Goal: Find contact information: Find contact information

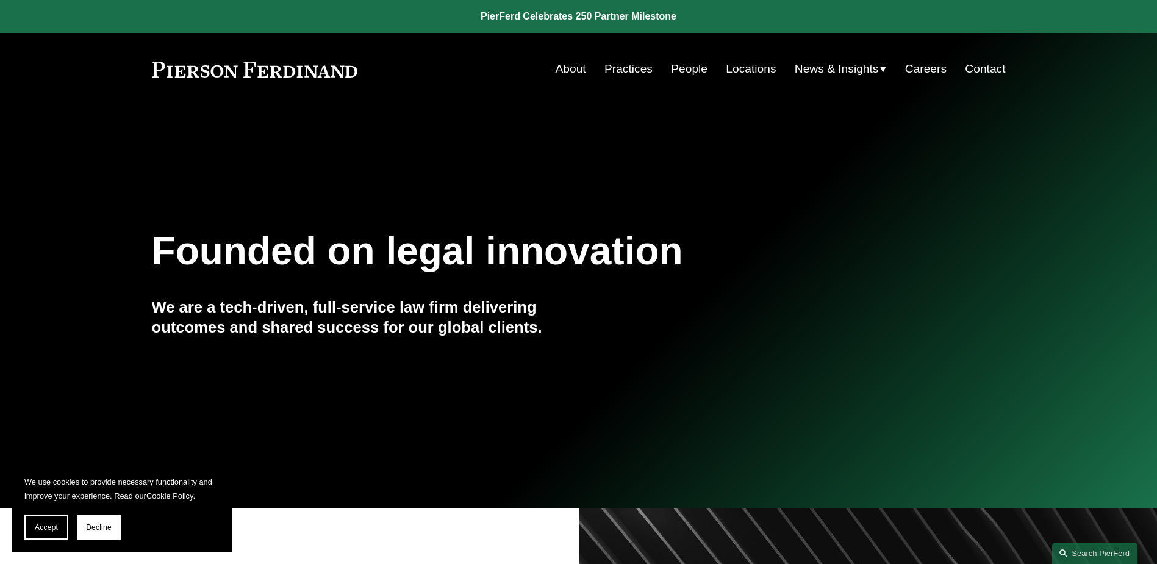
click at [367, 146] on div "Founded on legal innovation We are a tech-driven, full-service law firm deliver…" at bounding box center [578, 306] width 1157 height 373
click at [982, 65] on link "Contact" at bounding box center [985, 68] width 40 height 23
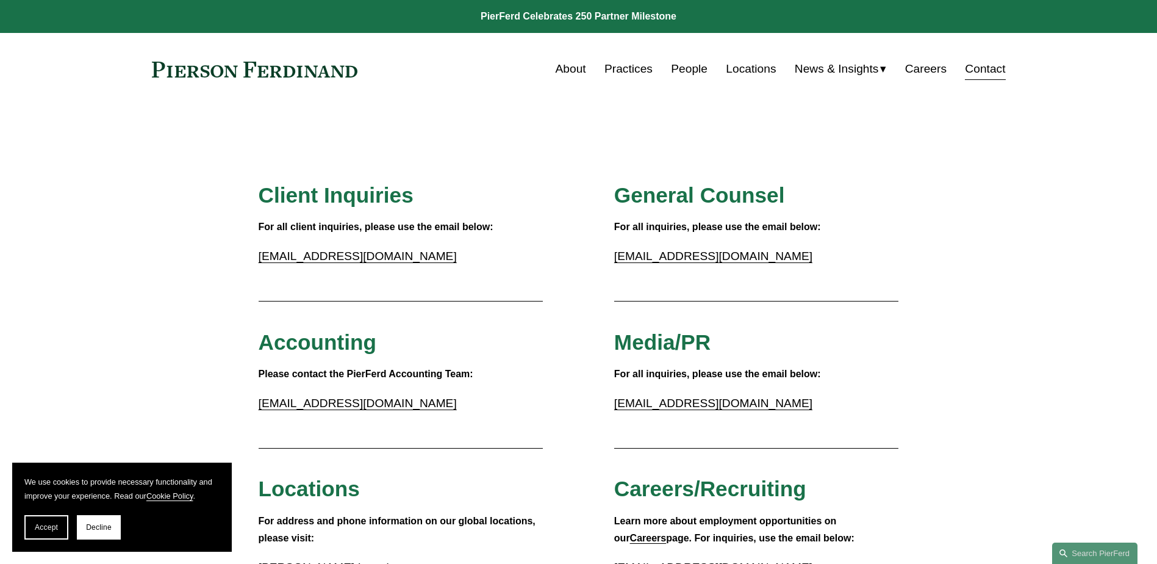
drag, startPoint x: 501, startPoint y: 264, endPoint x: 506, endPoint y: 245, distance: 20.1
click at [501, 264] on p "inquiries@pierferd.com" at bounding box center [401, 256] width 285 height 21
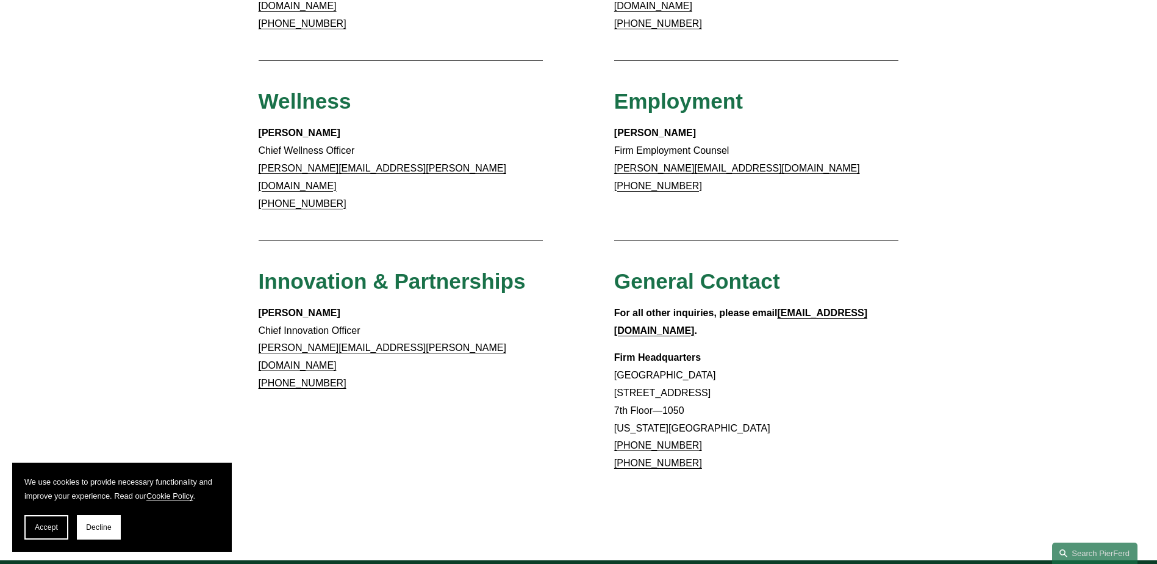
scroll to position [1098, 0]
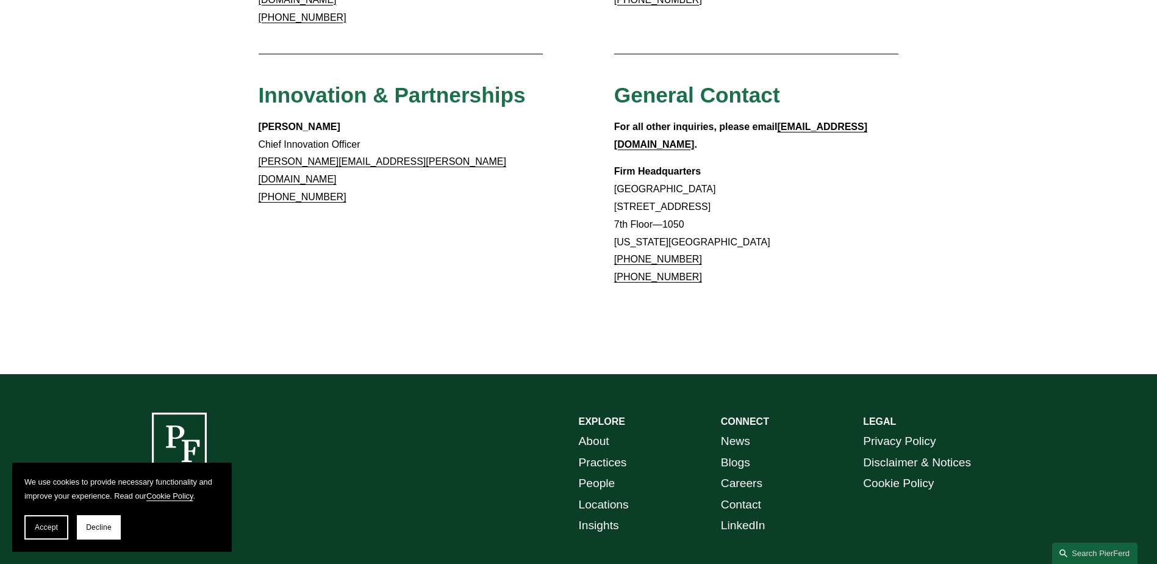
click at [598, 431] on link "About" at bounding box center [594, 441] width 31 height 21
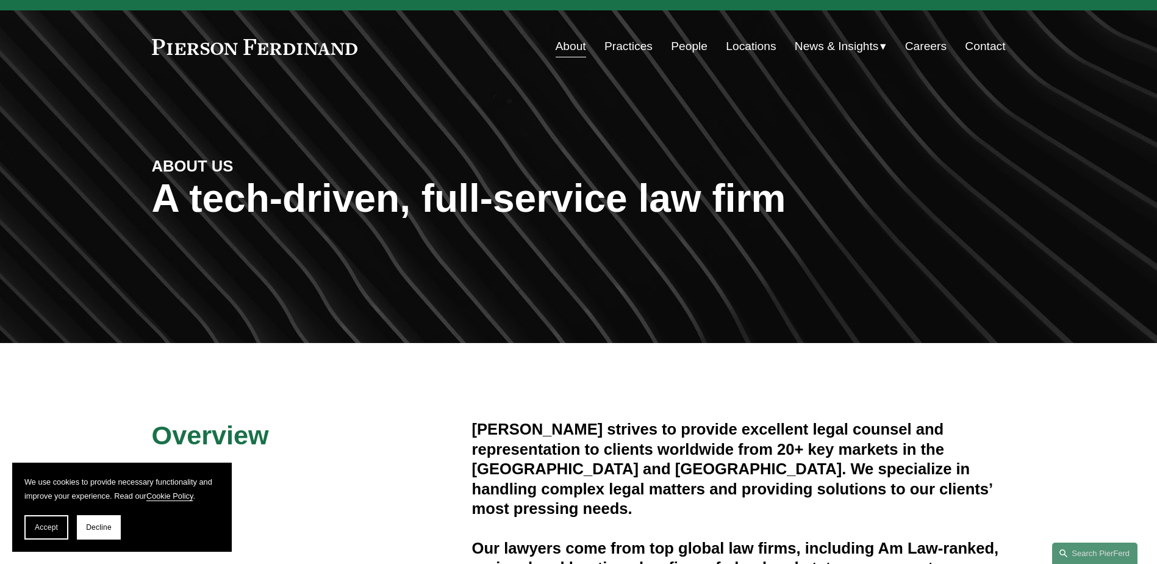
scroll to position [61, 0]
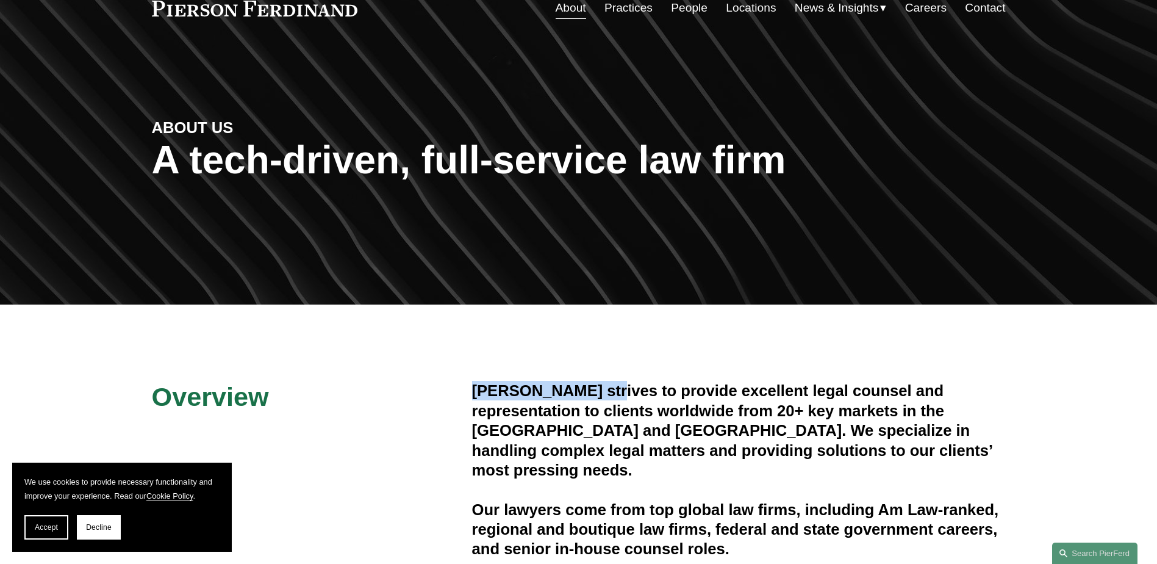
drag, startPoint x: 474, startPoint y: 386, endPoint x: 607, endPoint y: 387, distance: 133.0
click at [607, 387] on h4 "[PERSON_NAME] strives to provide excellent legal counsel and representation to …" at bounding box center [739, 430] width 534 height 99
drag, startPoint x: 607, startPoint y: 387, endPoint x: 598, endPoint y: 392, distance: 10.1
copy h4 "[PERSON_NAME]"
